Goal: Task Accomplishment & Management: Manage account settings

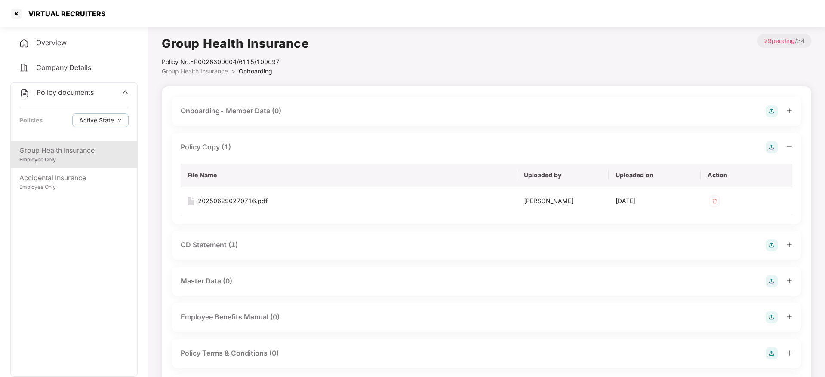
scroll to position [193, 0]
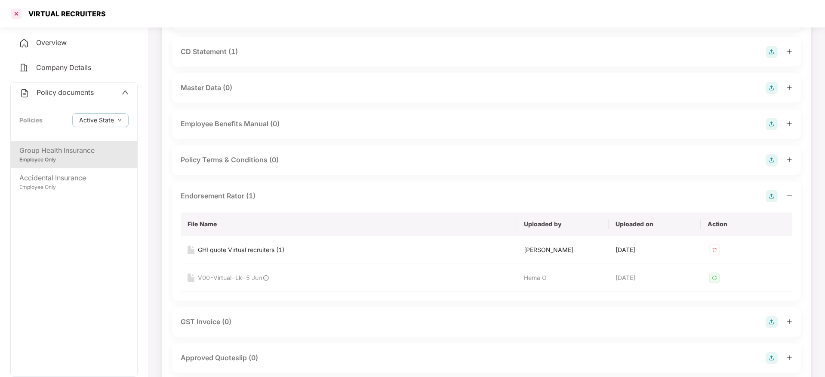
click at [22, 19] on div at bounding box center [16, 14] width 14 height 14
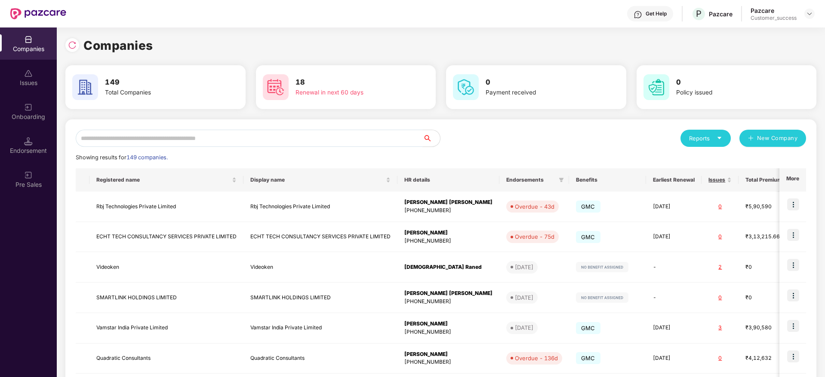
drag, startPoint x: 201, startPoint y: 127, endPoint x: 202, endPoint y: 132, distance: 5.2
click at [201, 128] on div "Reports New Company Showing results for 149 companies. Registered name Display …" at bounding box center [440, 328] width 751 height 417
drag, startPoint x: 202, startPoint y: 133, endPoint x: 202, endPoint y: 138, distance: 5.6
click at [202, 135] on input "text" at bounding box center [249, 138] width 347 height 17
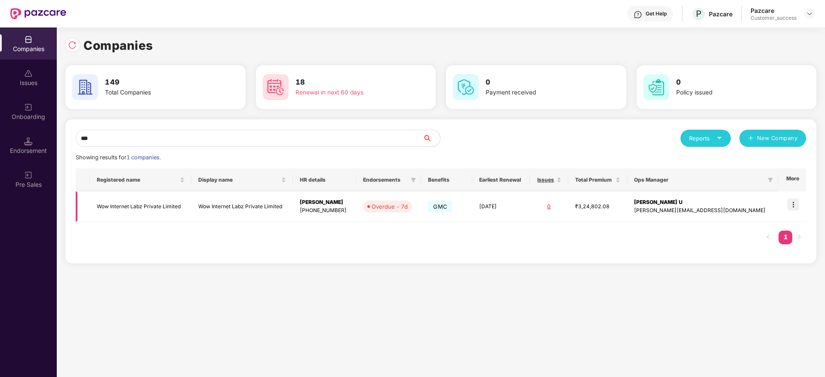
type input "***"
click at [790, 206] on img at bounding box center [793, 205] width 12 height 12
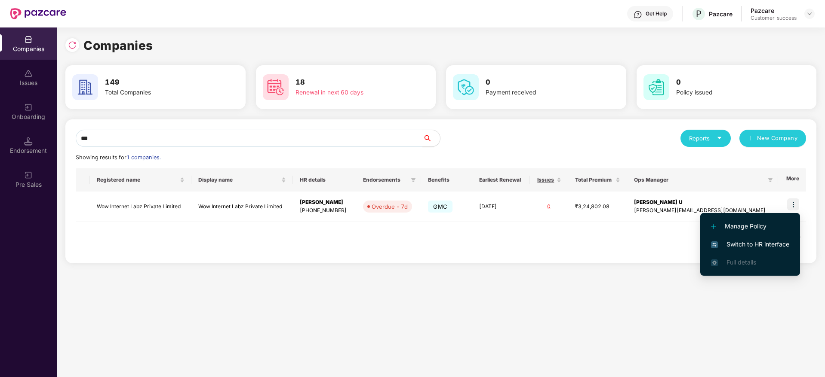
click at [762, 245] on span "Switch to HR interface" at bounding box center [750, 244] width 78 height 9
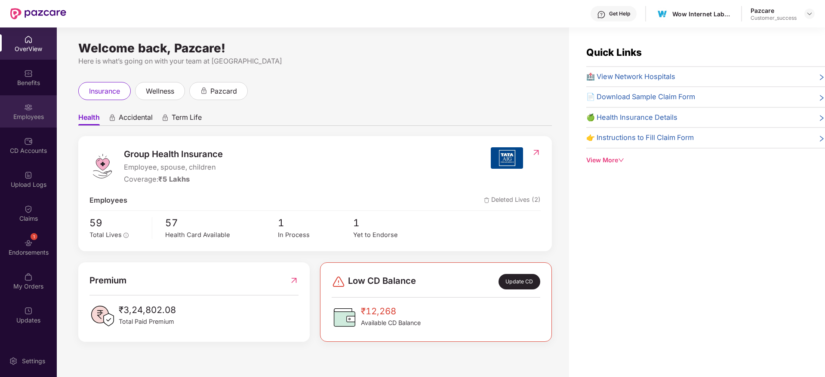
click at [29, 114] on div "Employees" at bounding box center [28, 117] width 57 height 9
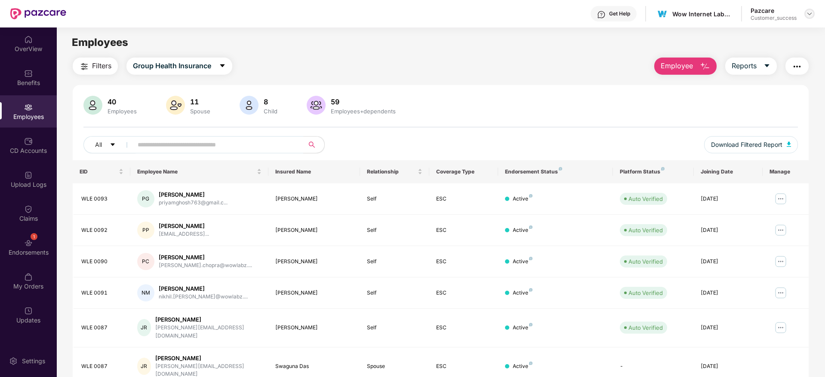
click at [807, 15] on img at bounding box center [809, 13] width 7 height 7
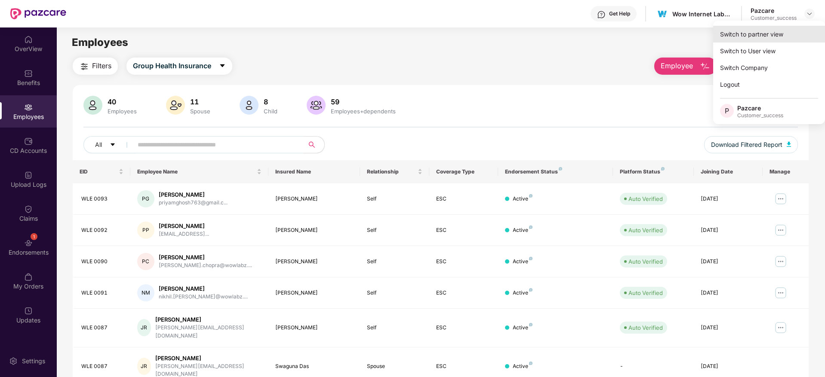
click at [800, 28] on div "Switch to partner view" at bounding box center [769, 34] width 112 height 17
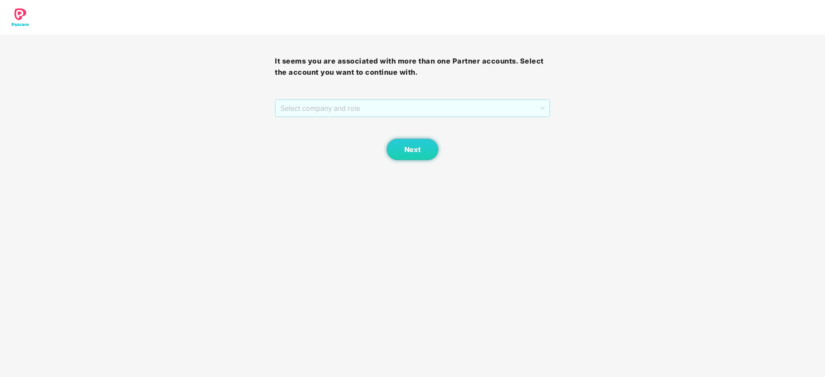
drag, startPoint x: 419, startPoint y: 104, endPoint x: 411, endPoint y: 124, distance: 22.0
click at [419, 104] on span "Select company and role" at bounding box center [412, 108] width 264 height 16
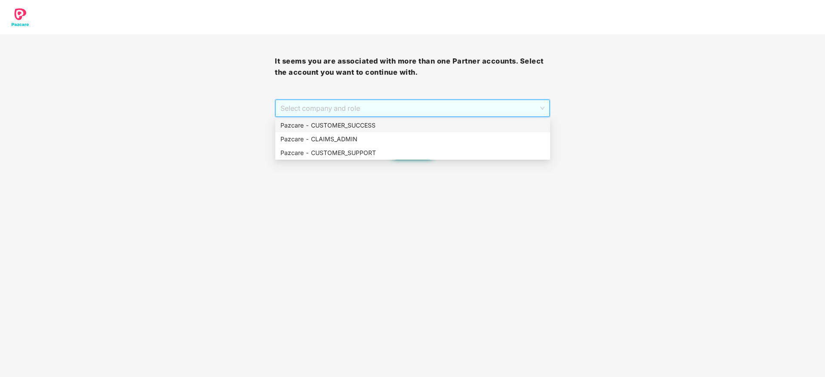
click at [411, 124] on div "Pazcare - CUSTOMER_SUCCESS" at bounding box center [412, 125] width 264 height 9
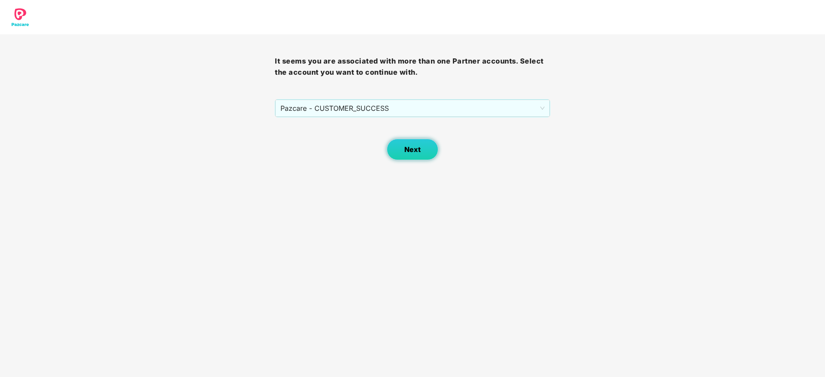
click at [406, 144] on button "Next" at bounding box center [412, 149] width 52 height 21
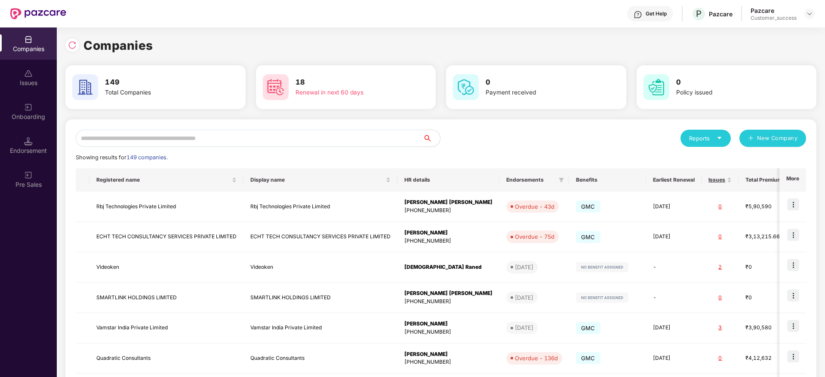
click at [392, 133] on input "text" at bounding box center [249, 138] width 347 height 17
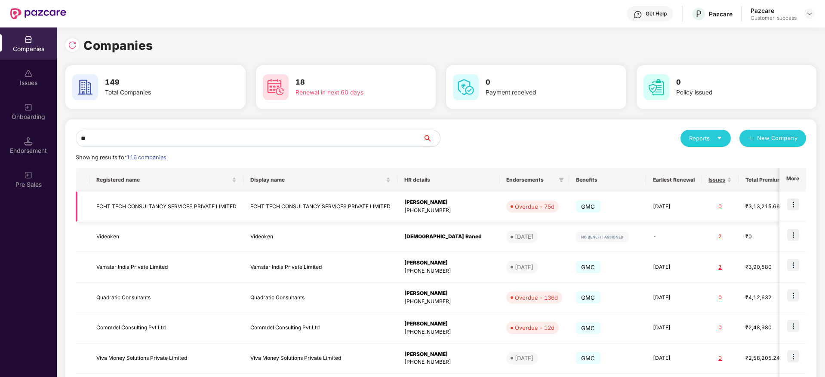
type input "*"
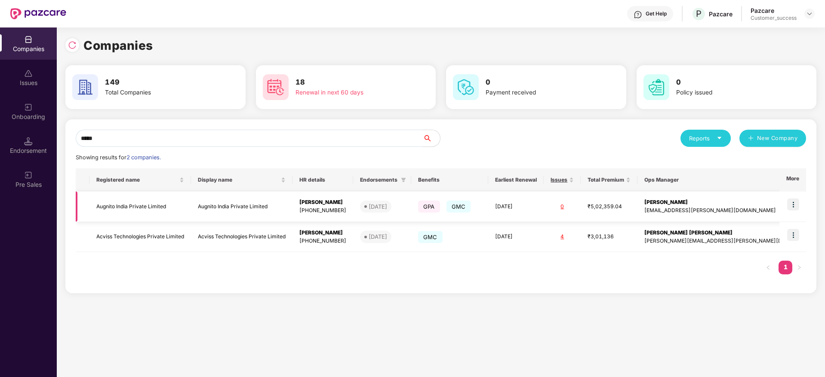
type input "*****"
click at [268, 207] on td "Augnito India Private Limited" at bounding box center [241, 207] width 101 height 31
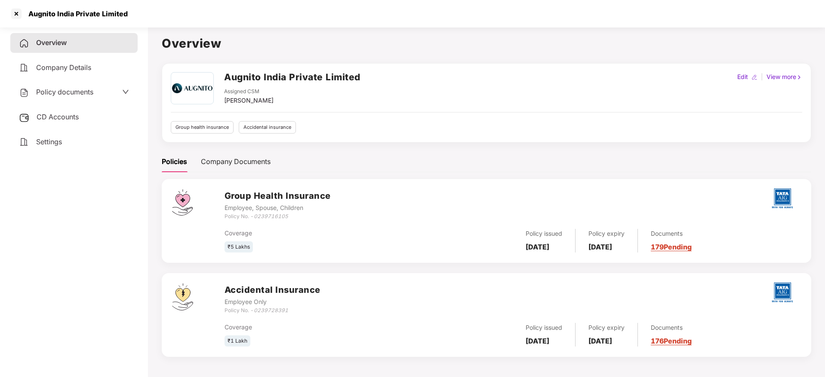
click at [242, 74] on h2 "Augnito India Private Limited" at bounding box center [292, 77] width 136 height 14
copy h2 "Augnito India Private Limited"
click at [57, 17] on div "Augnito India Private Limited" at bounding box center [75, 13] width 104 height 9
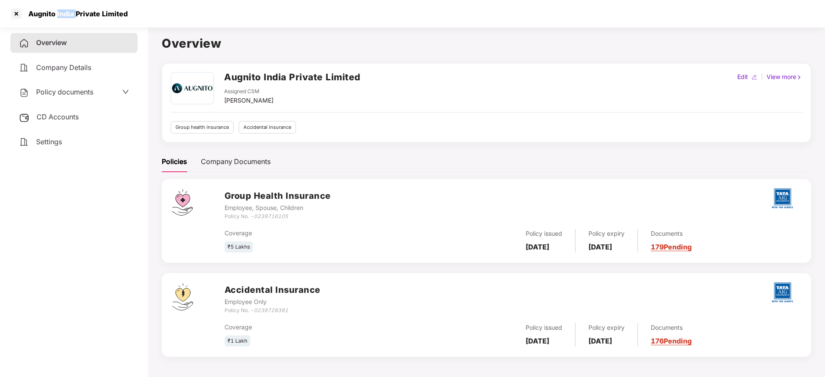
click at [57, 17] on div "Augnito India Private Limited" at bounding box center [75, 13] width 104 height 9
copy div "Augnito India Private Limited"
click at [13, 12] on div at bounding box center [16, 14] width 14 height 14
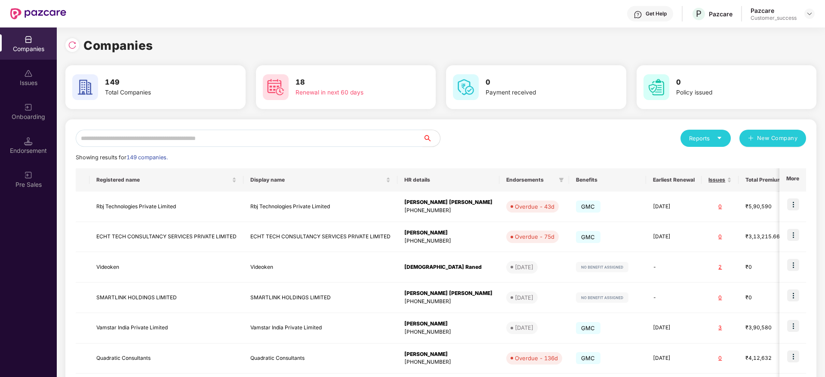
click at [169, 123] on div "Reports New Company Showing results for 149 companies. Registered name Display …" at bounding box center [440, 328] width 751 height 417
drag, startPoint x: 178, startPoint y: 140, endPoint x: 292, endPoint y: 163, distance: 117.0
click at [178, 140] on input "text" at bounding box center [249, 138] width 347 height 17
paste input "**********"
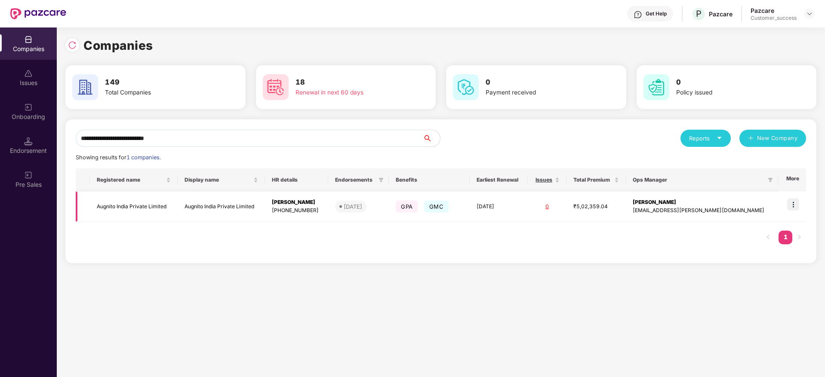
type input "**********"
click at [795, 209] on img at bounding box center [793, 205] width 12 height 12
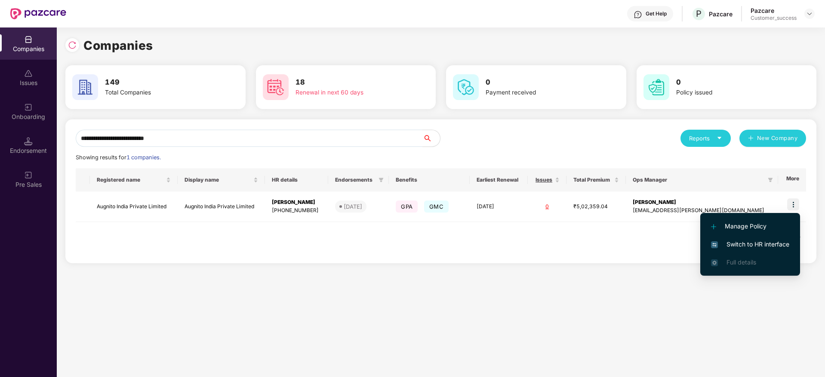
click at [779, 248] on span "Switch to HR interface" at bounding box center [750, 244] width 78 height 9
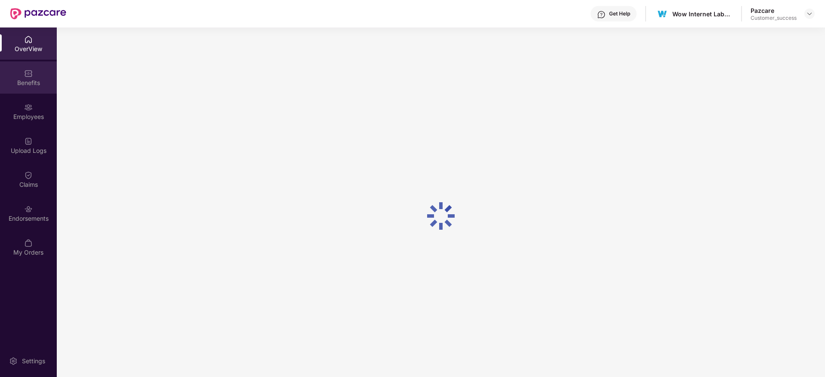
click at [24, 86] on div "Benefits" at bounding box center [28, 83] width 57 height 9
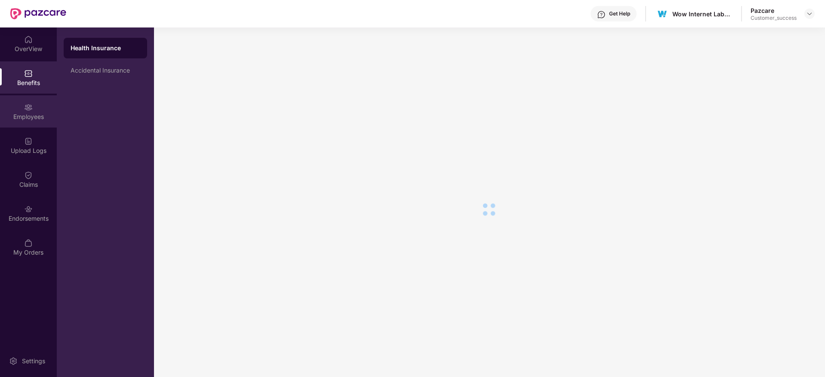
click at [26, 108] on img at bounding box center [28, 107] width 9 height 9
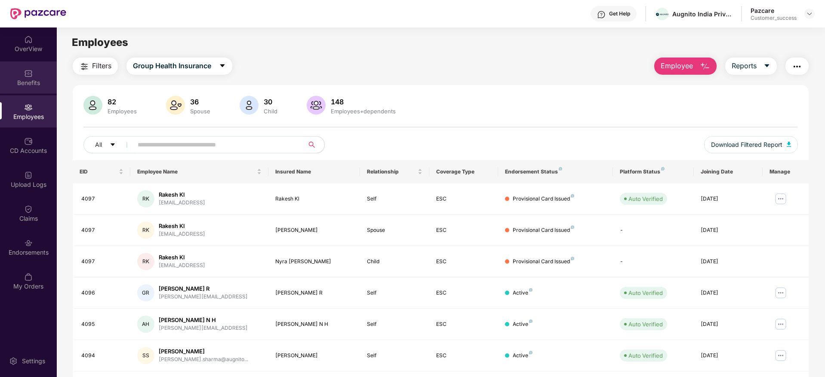
click at [12, 72] on div "Benefits" at bounding box center [28, 77] width 57 height 32
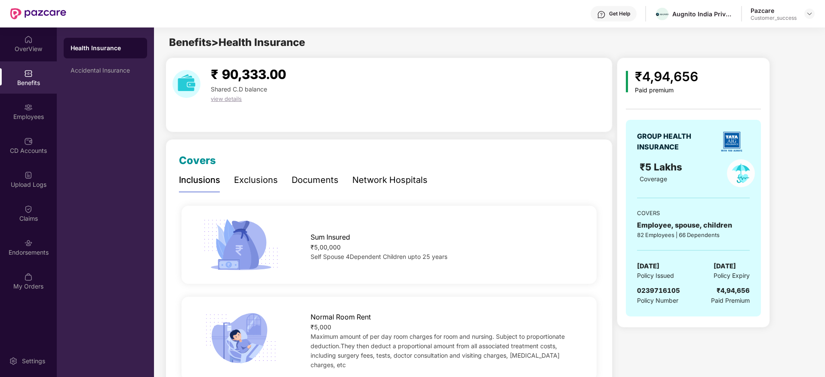
click at [313, 181] on div "Documents" at bounding box center [314, 180] width 47 height 13
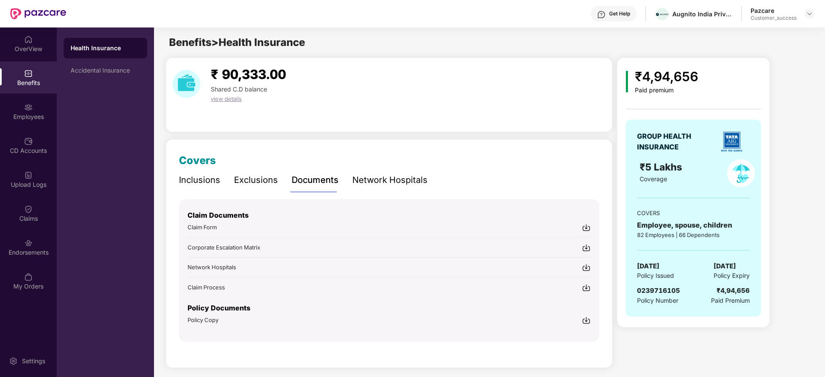
click at [584, 315] on div "Policy Documents" at bounding box center [388, 309] width 403 height 13
click at [587, 320] on img at bounding box center [586, 320] width 9 height 9
click at [807, 13] on img at bounding box center [809, 13] width 7 height 7
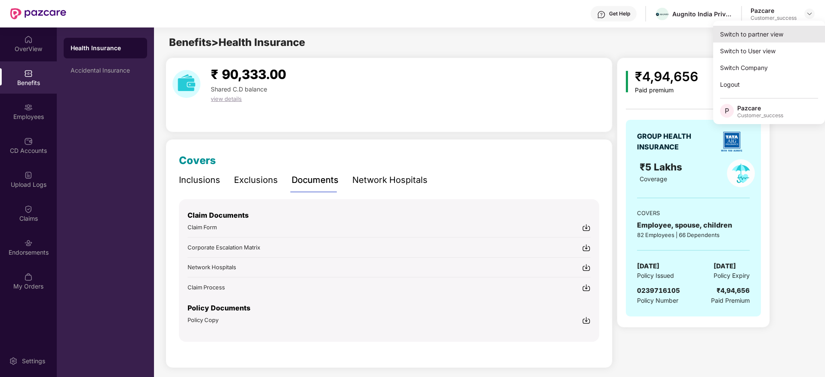
click at [798, 29] on div "Switch to partner view" at bounding box center [769, 34] width 112 height 17
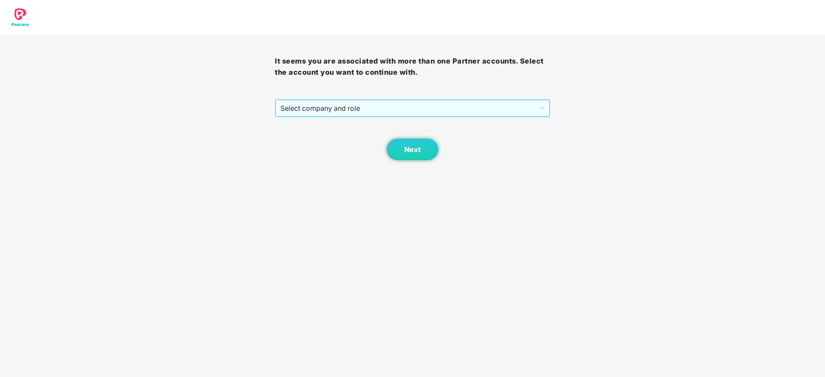
click at [476, 110] on span "Select company and role" at bounding box center [412, 108] width 264 height 16
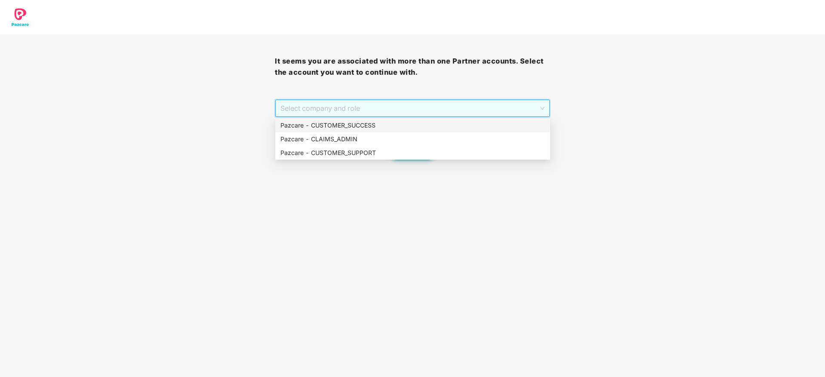
click at [471, 126] on div "Pazcare - CUSTOMER_SUCCESS" at bounding box center [412, 125] width 264 height 9
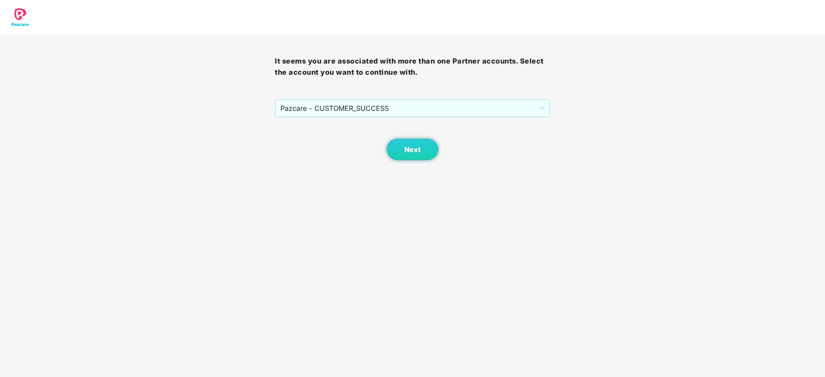
click at [446, 147] on div "Next" at bounding box center [412, 138] width 275 height 43
click at [414, 156] on button "Next" at bounding box center [412, 149] width 52 height 21
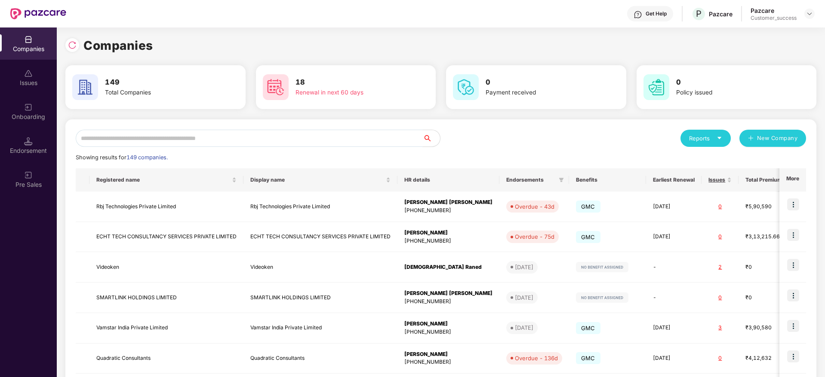
click at [372, 135] on input "text" at bounding box center [249, 138] width 347 height 17
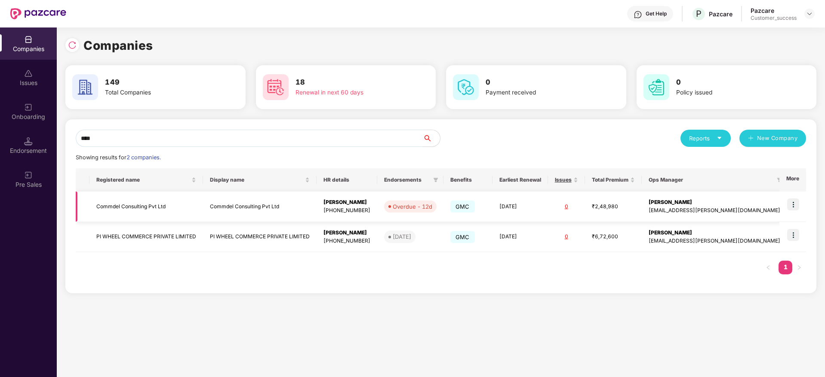
type input "****"
click at [316, 216] on td "Commdel Consulting Pvt Ltd" at bounding box center [259, 207] width 113 height 31
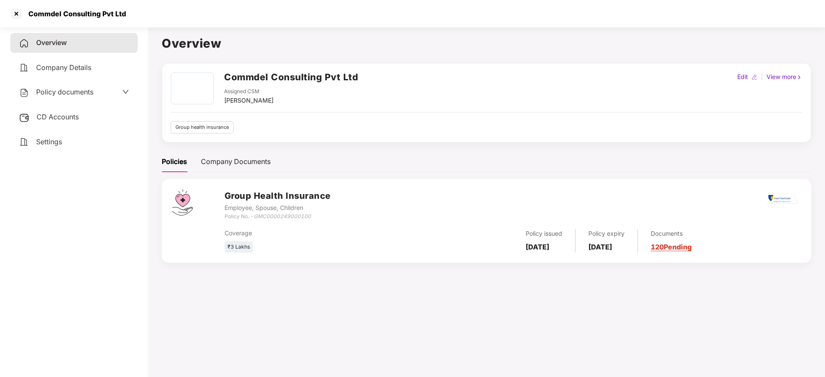
click at [48, 18] on div "Commdel Consulting Pvt Ltd" at bounding box center [67, 14] width 117 height 14
copy div "Commdel Consulting Pvt Ltd"
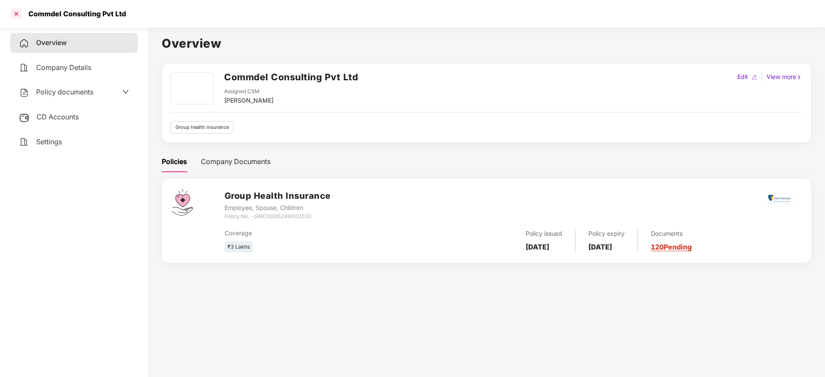
click at [19, 17] on div at bounding box center [16, 14] width 14 height 14
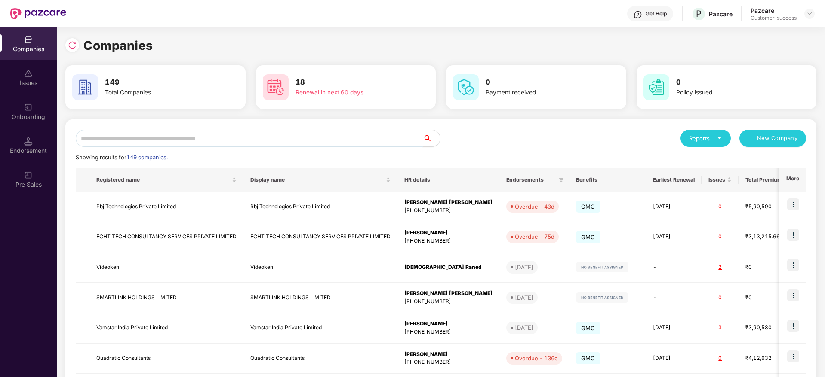
click at [195, 140] on input "text" at bounding box center [249, 138] width 347 height 17
paste input "**********"
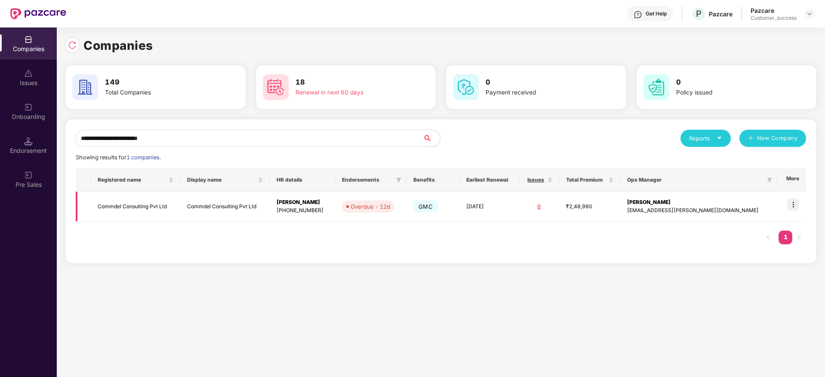
type input "**********"
click at [796, 203] on img at bounding box center [793, 205] width 12 height 12
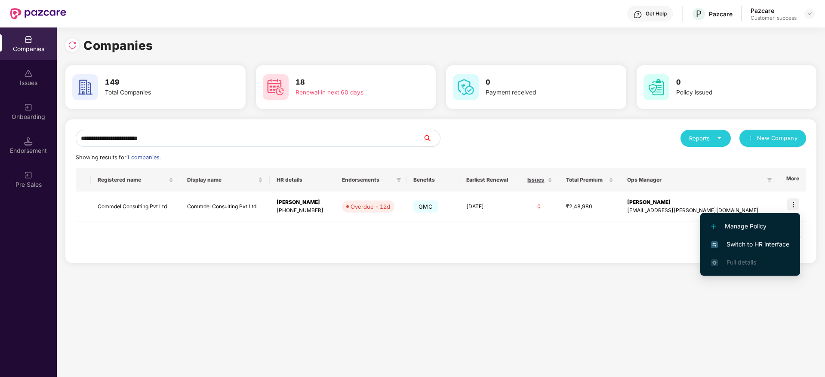
click at [779, 247] on span "Switch to HR interface" at bounding box center [750, 244] width 78 height 9
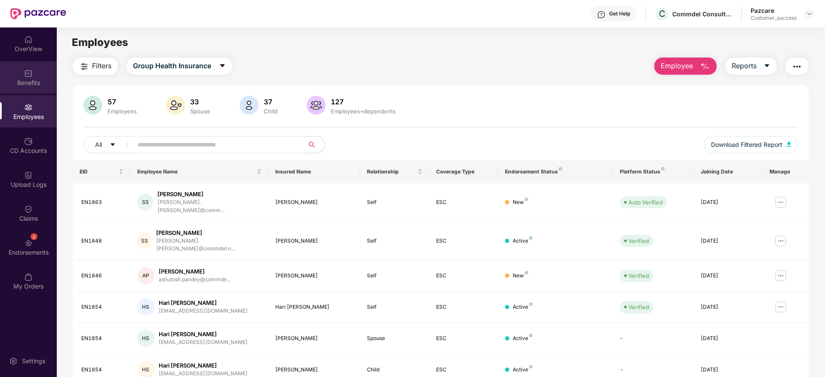
click at [14, 86] on div "Benefits" at bounding box center [28, 83] width 57 height 9
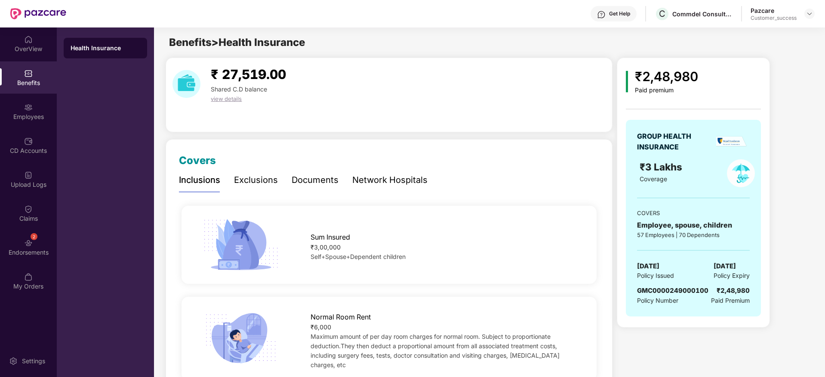
click at [301, 175] on div "Documents" at bounding box center [314, 180] width 47 height 13
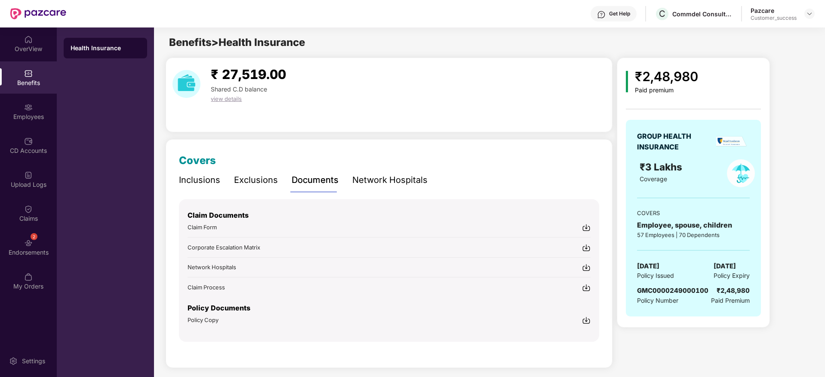
click at [587, 320] on img at bounding box center [586, 320] width 9 height 9
click at [807, 18] on div at bounding box center [809, 14] width 10 height 10
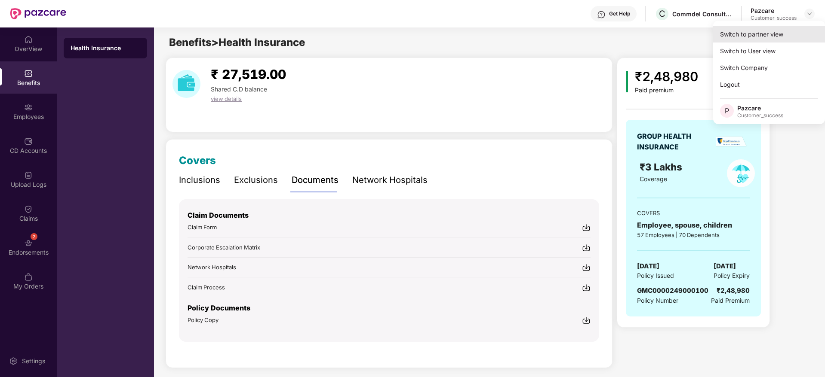
click at [800, 27] on div "Switch to partner view" at bounding box center [769, 34] width 112 height 17
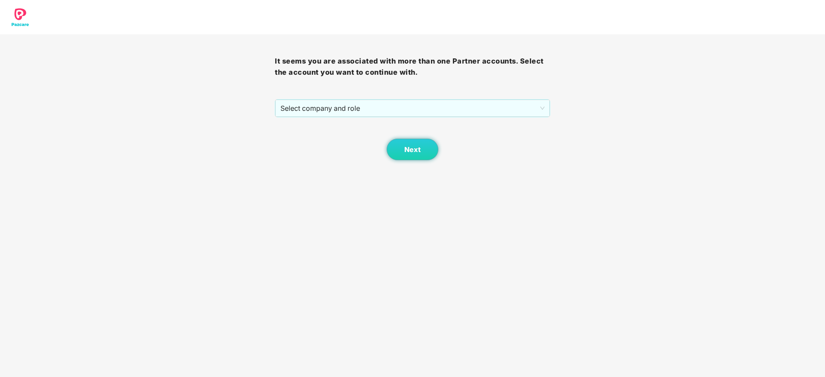
click at [431, 126] on div "Next" at bounding box center [412, 138] width 275 height 43
click at [439, 108] on span "Select company and role" at bounding box center [412, 108] width 264 height 16
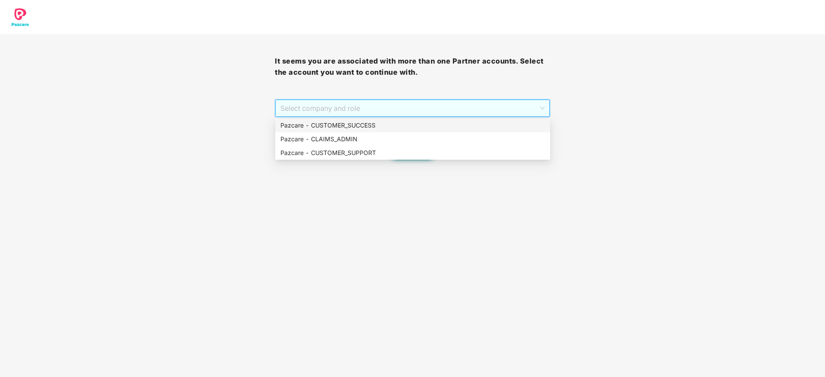
click at [436, 123] on div "Pazcare - CUSTOMER_SUCCESS" at bounding box center [412, 125] width 264 height 9
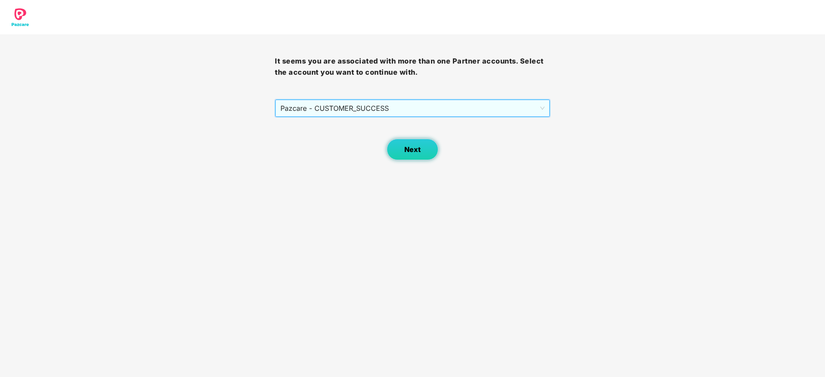
click at [408, 157] on button "Next" at bounding box center [412, 149] width 52 height 21
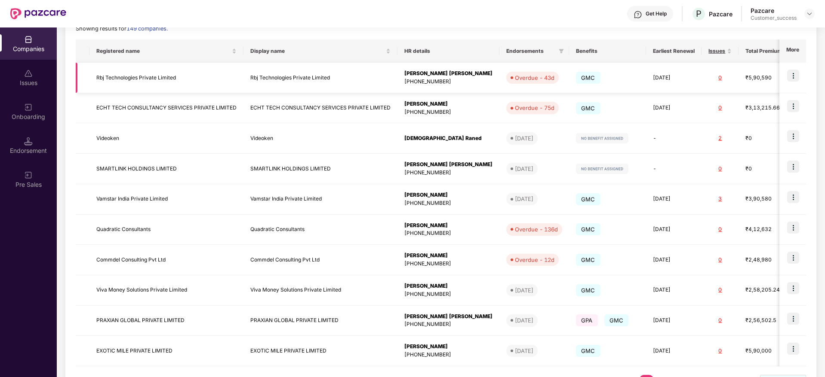
scroll to position [166, 0]
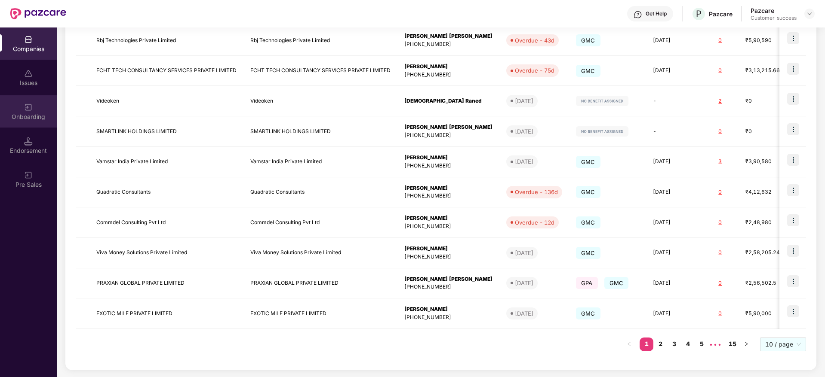
click at [28, 116] on div "Onboarding" at bounding box center [28, 117] width 57 height 9
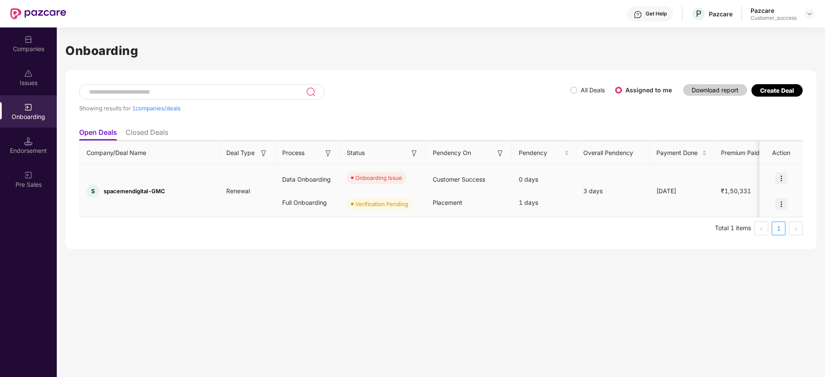
click at [781, 182] on img at bounding box center [781, 178] width 12 height 12
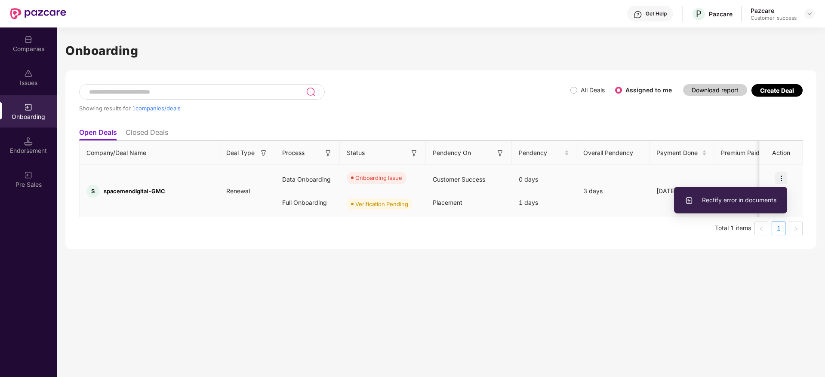
click at [759, 201] on span "Rectify error in documents" at bounding box center [730, 200] width 92 height 9
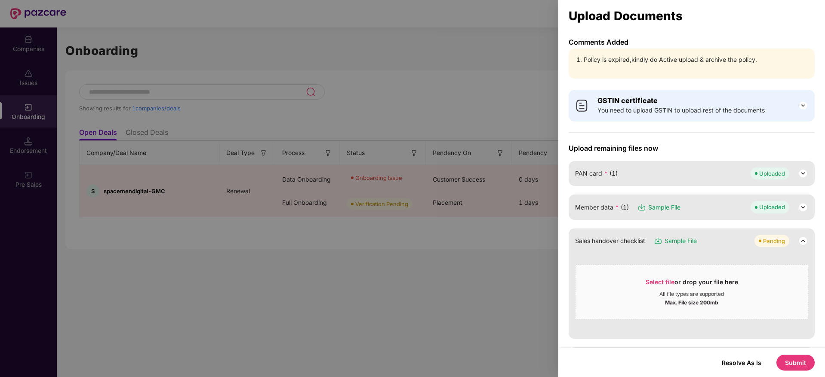
click at [797, 373] on div "Resolve As Is Submit" at bounding box center [691, 363] width 267 height 29
click at [799, 364] on button "Submit" at bounding box center [795, 363] width 38 height 16
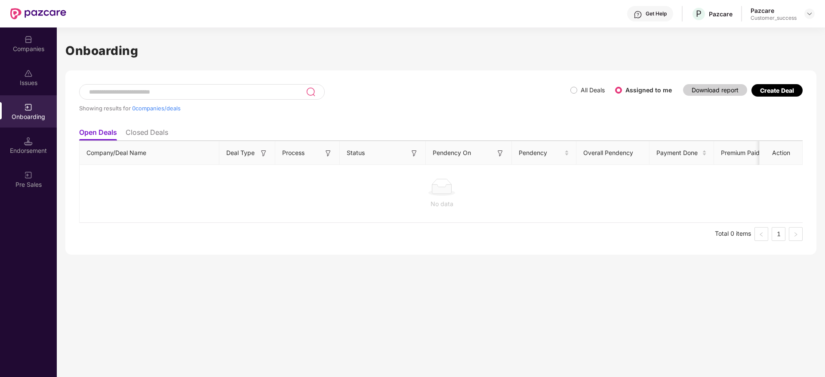
click at [28, 43] on img at bounding box center [28, 39] width 9 height 9
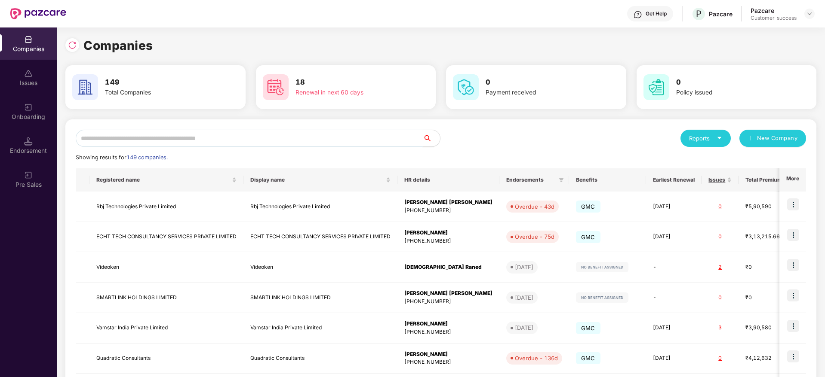
click at [198, 138] on input "text" at bounding box center [249, 138] width 347 height 17
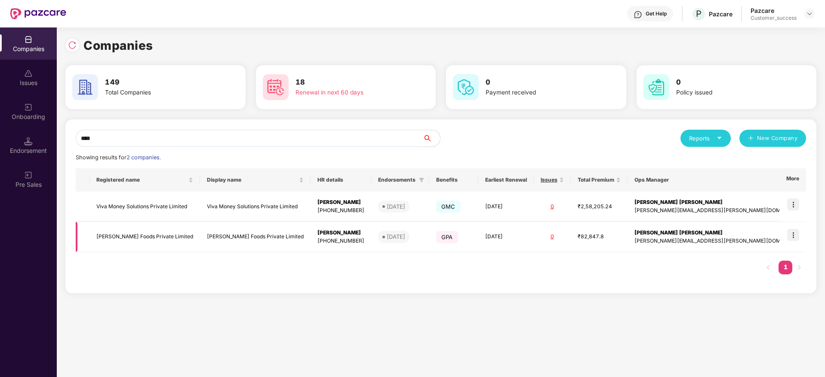
type input "****"
click at [179, 246] on td "[PERSON_NAME] Foods Private Limited" at bounding box center [144, 237] width 110 height 31
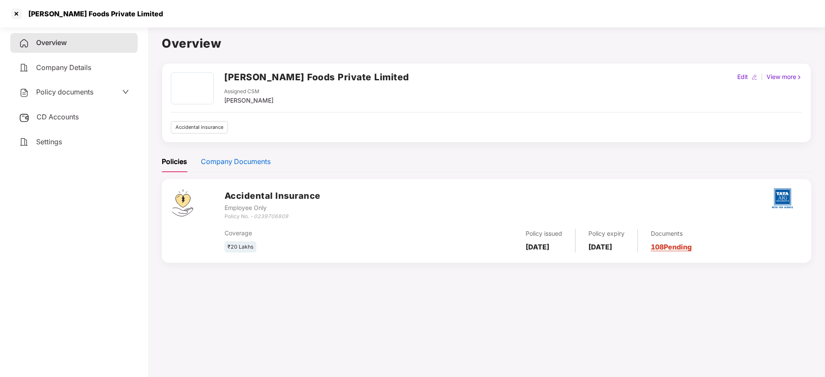
drag, startPoint x: 217, startPoint y: 162, endPoint x: 236, endPoint y: 175, distance: 23.1
click at [218, 162] on div "Company Documents" at bounding box center [236, 161] width 70 height 11
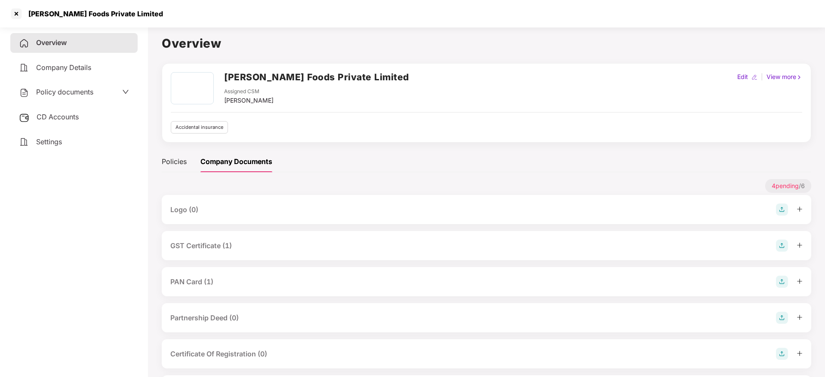
click at [216, 245] on div "GST Certificate (1)" at bounding box center [200, 246] width 61 height 11
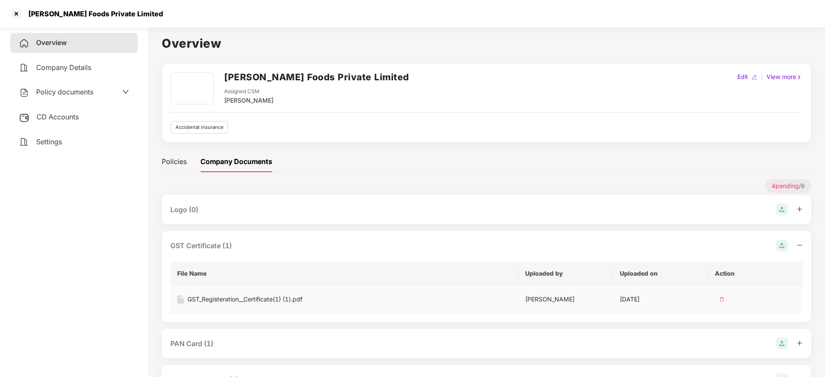
click at [222, 297] on div "GST_Registeration__Certificate(1) (1).pdf" at bounding box center [244, 299] width 115 height 9
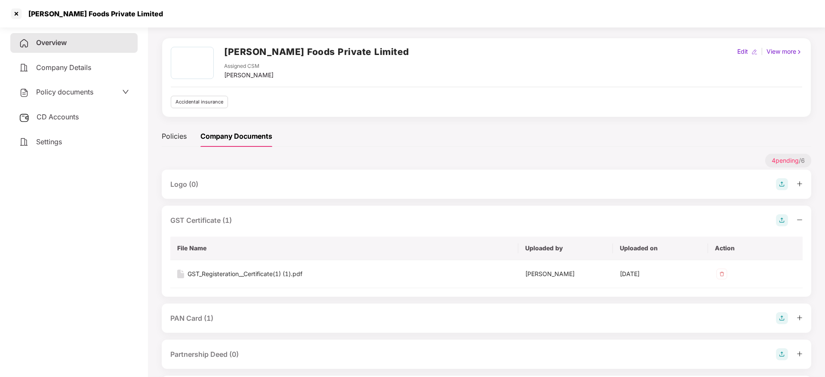
scroll to position [64, 0]
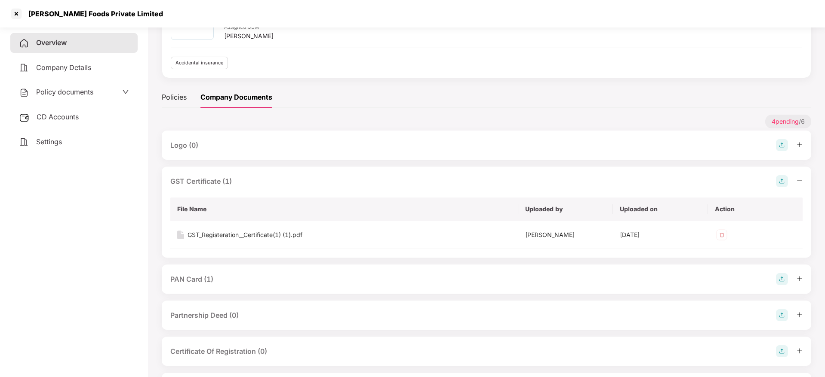
click at [220, 277] on div "PAN Card (1)" at bounding box center [486, 279] width 632 height 12
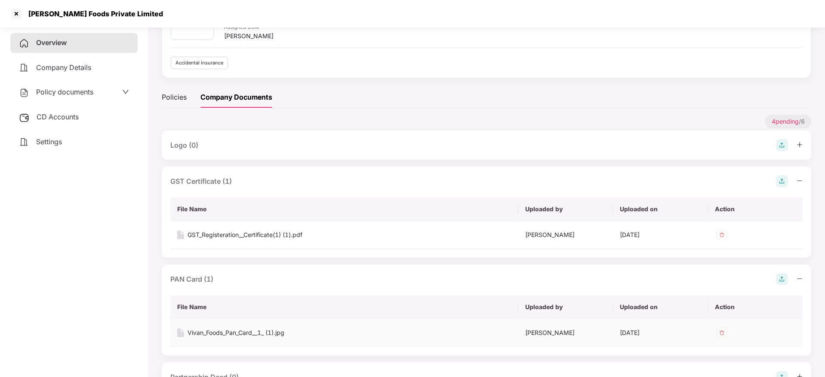
click at [234, 330] on div "Vivan_Foods_Pan_Card__1_ (1).jpg" at bounding box center [235, 332] width 97 height 9
